Goal: Transaction & Acquisition: Purchase product/service

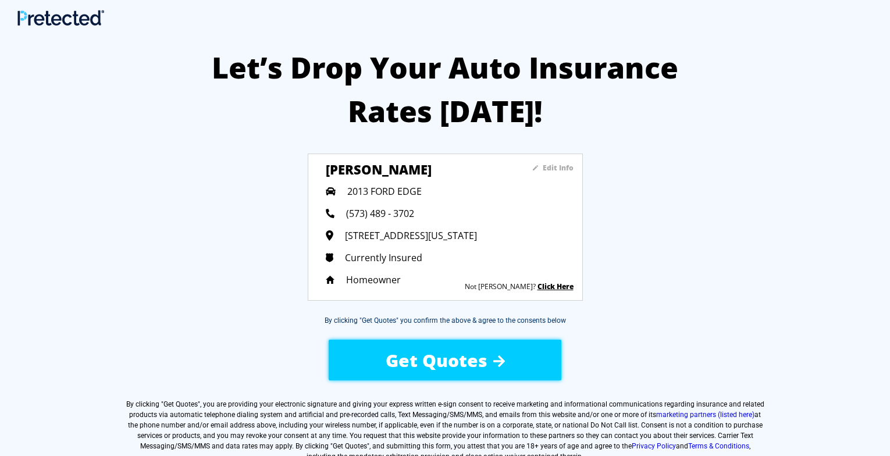
click at [454, 358] on span "Get Quotes" at bounding box center [437, 361] width 102 height 24
click at [447, 360] on span "Get Quotes" at bounding box center [437, 361] width 102 height 24
